Goal: Information Seeking & Learning: Learn about a topic

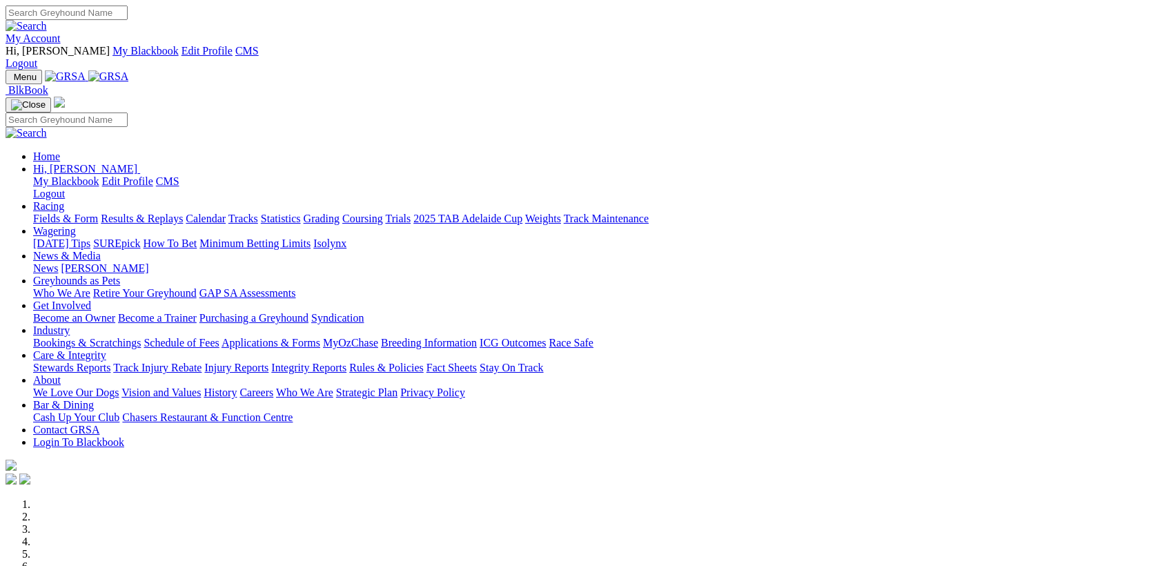
click at [106, 349] on link "Care & Integrity" at bounding box center [69, 355] width 73 height 12
click at [424, 362] on link "Rules & Policies" at bounding box center [386, 368] width 75 height 12
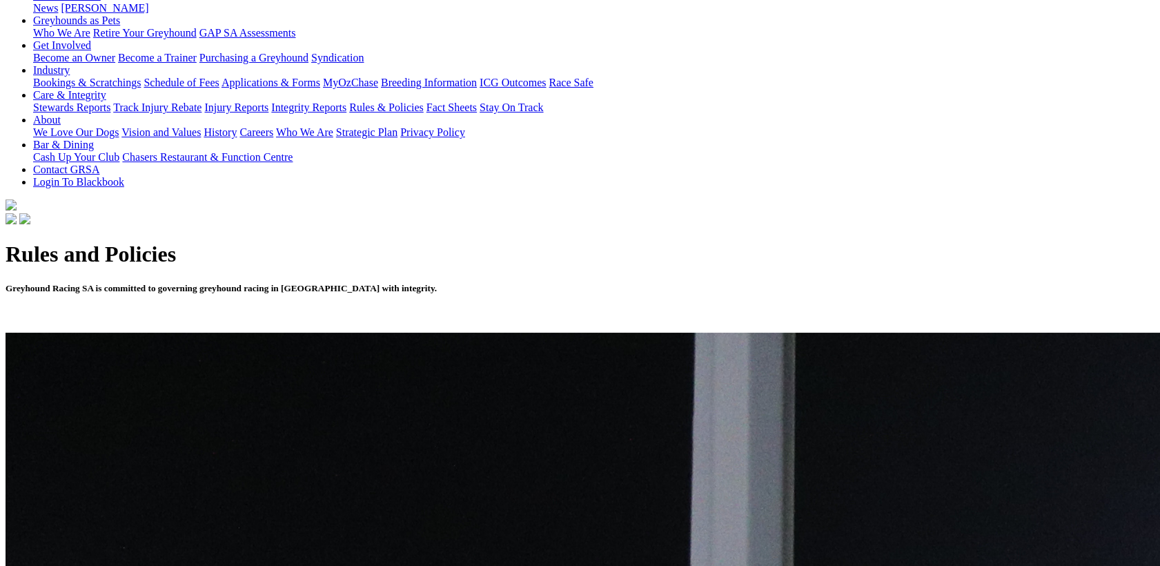
scroll to position [179, 0]
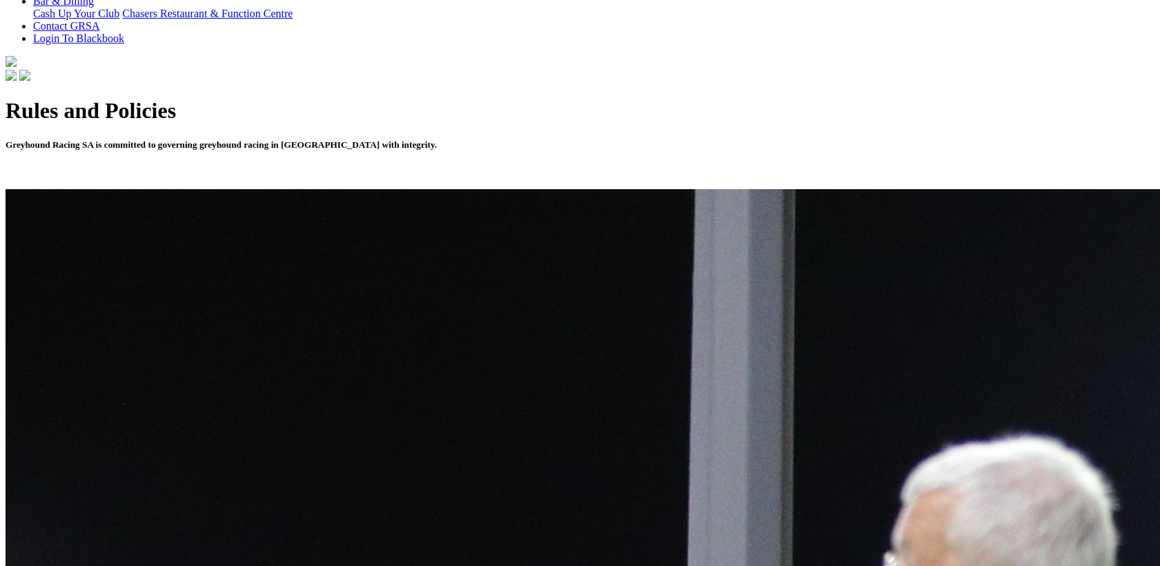
scroll to position [536, 0]
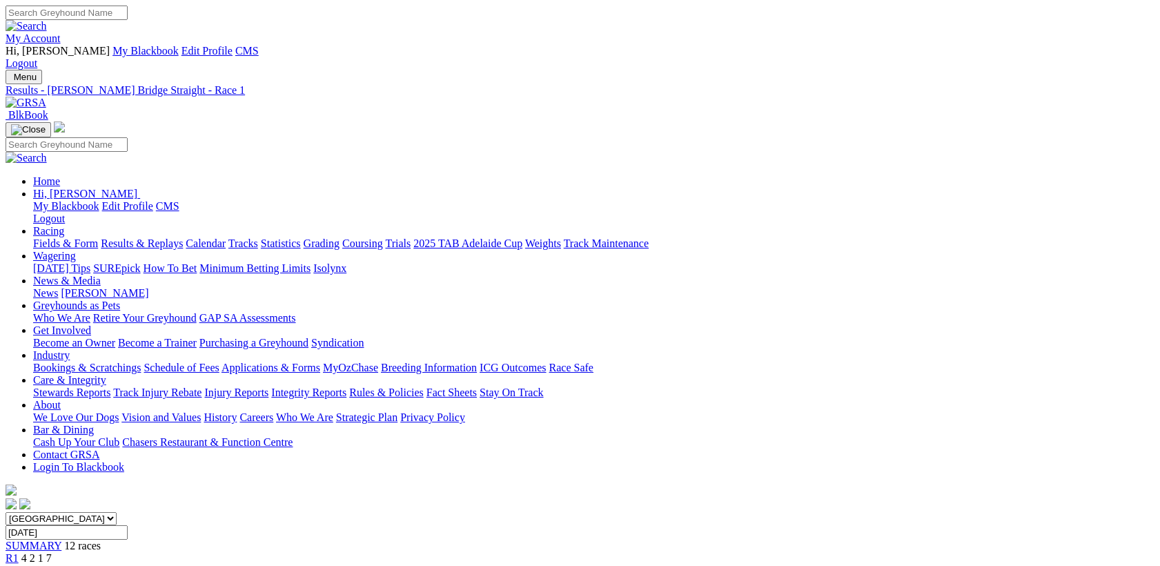
click at [110, 387] on link "Stewards Reports" at bounding box center [71, 393] width 77 height 12
